Goal: Information Seeking & Learning: Find specific fact

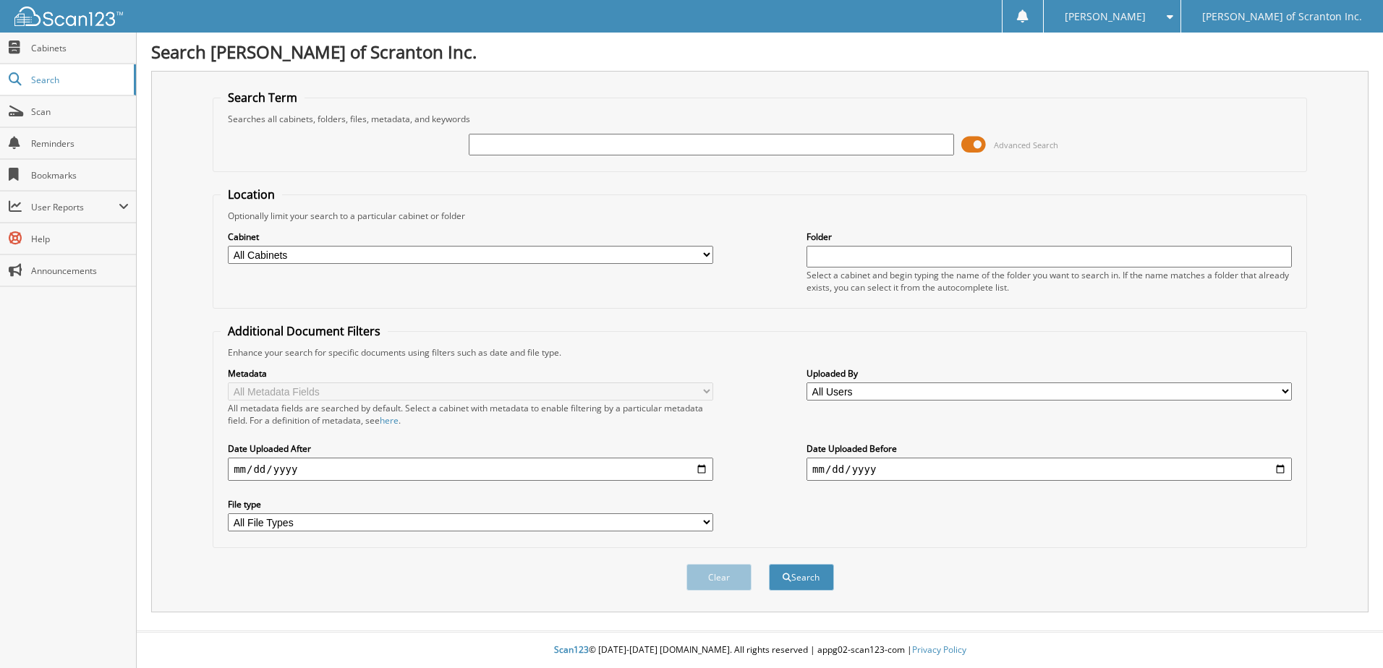
click at [496, 147] on input "text" at bounding box center [711, 145] width 485 height 22
type input "h21455x"
click at [811, 575] on button "Search" at bounding box center [801, 577] width 65 height 27
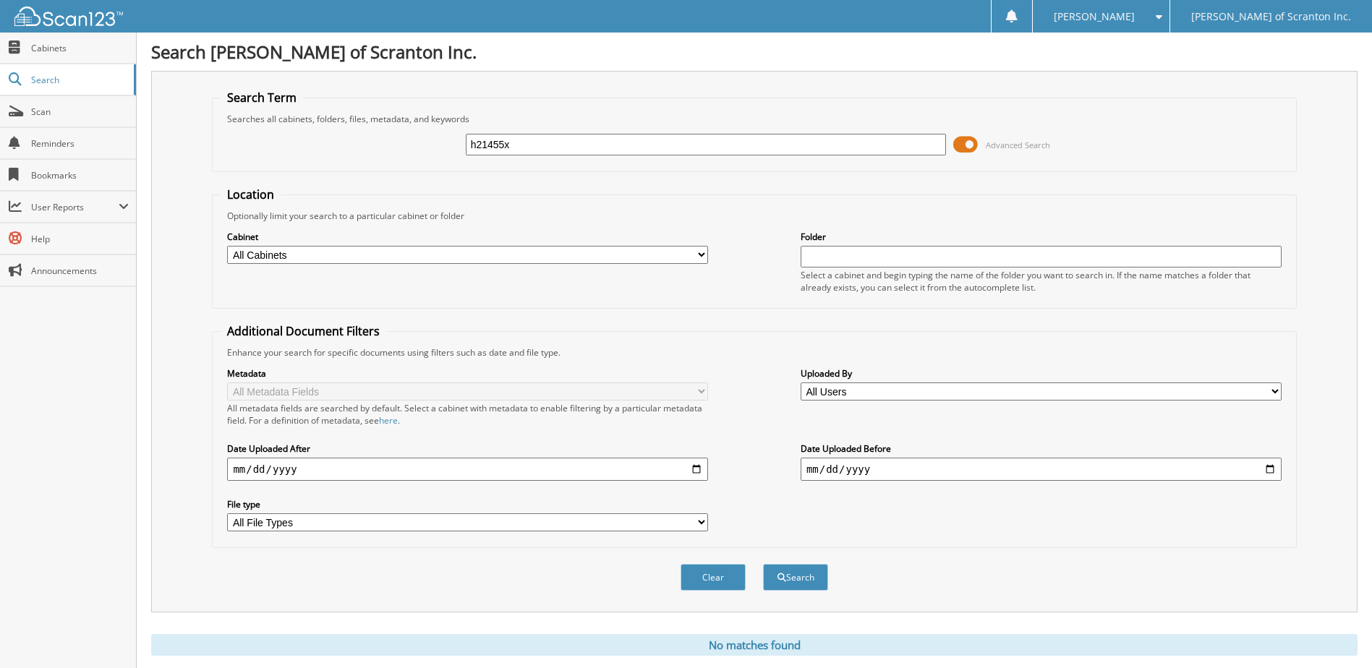
drag, startPoint x: 516, startPoint y: 147, endPoint x: 398, endPoint y: 148, distance: 117.9
click at [398, 148] on div "h21455x Advanced Search" at bounding box center [754, 144] width 1068 height 39
type input "h21456x"
click at [787, 576] on button "Search" at bounding box center [795, 577] width 65 height 27
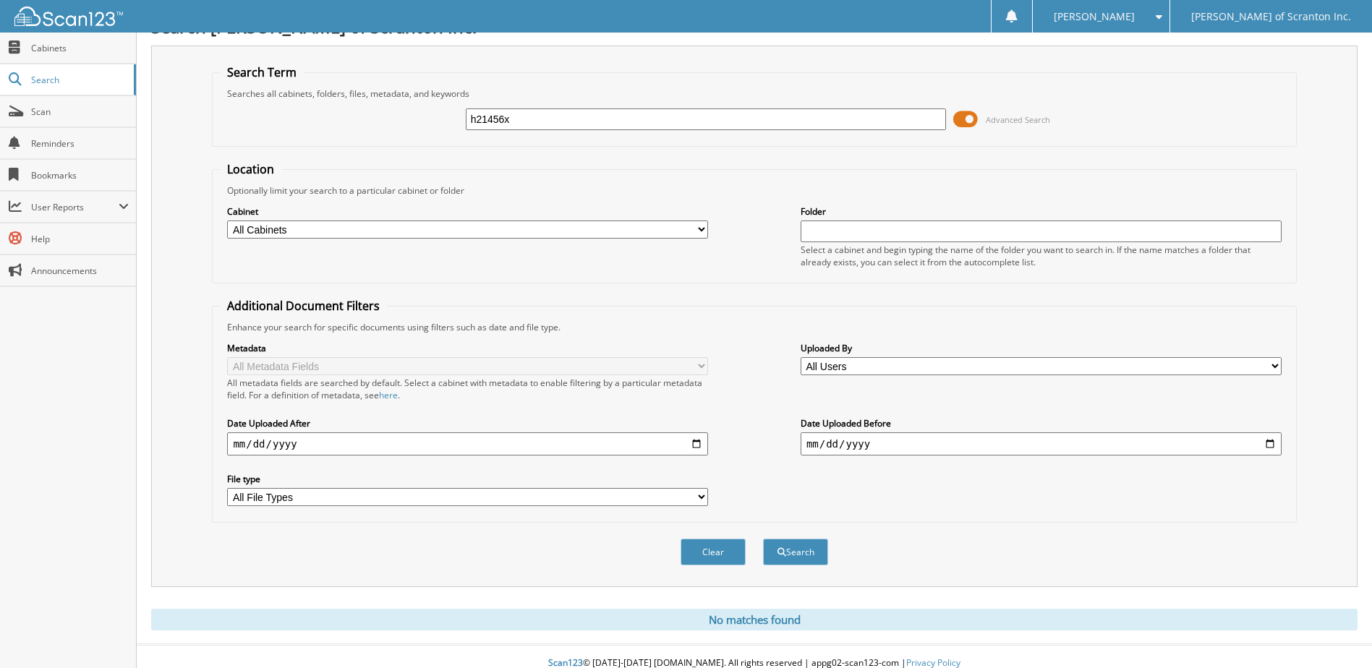
scroll to position [39, 0]
